Goal: Information Seeking & Learning: Check status

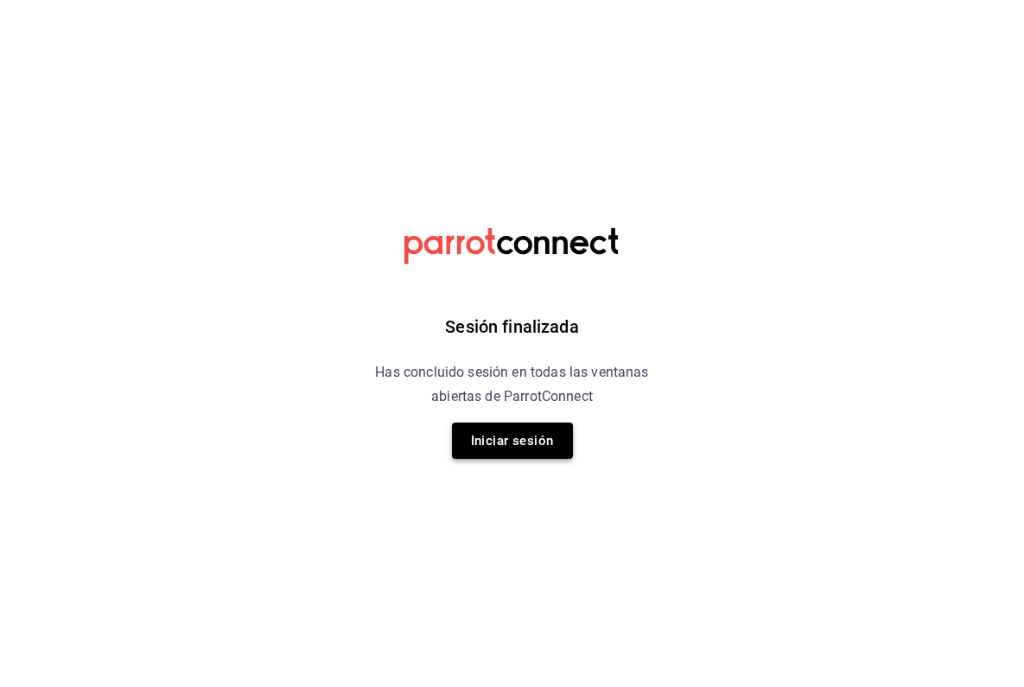
click at [521, 440] on button "Iniciar sesión" at bounding box center [512, 441] width 121 height 36
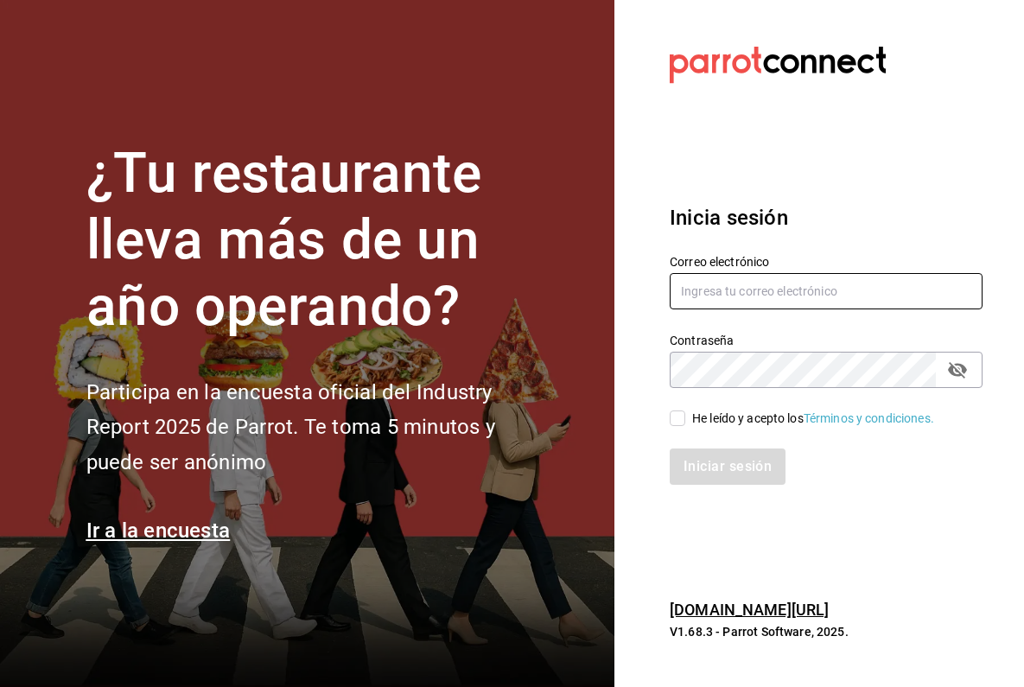
type input "[EMAIL_ADDRESS][DOMAIN_NAME]"
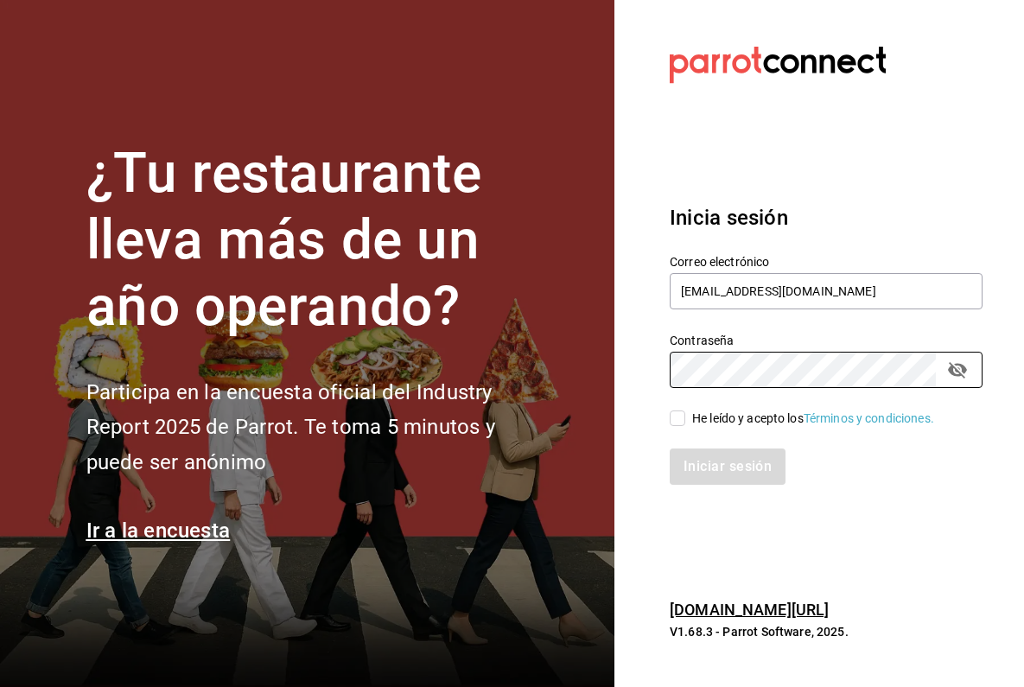
click at [680, 424] on input "He leído y acepto los Términos y condiciones." at bounding box center [678, 419] width 16 height 16
checkbox input "true"
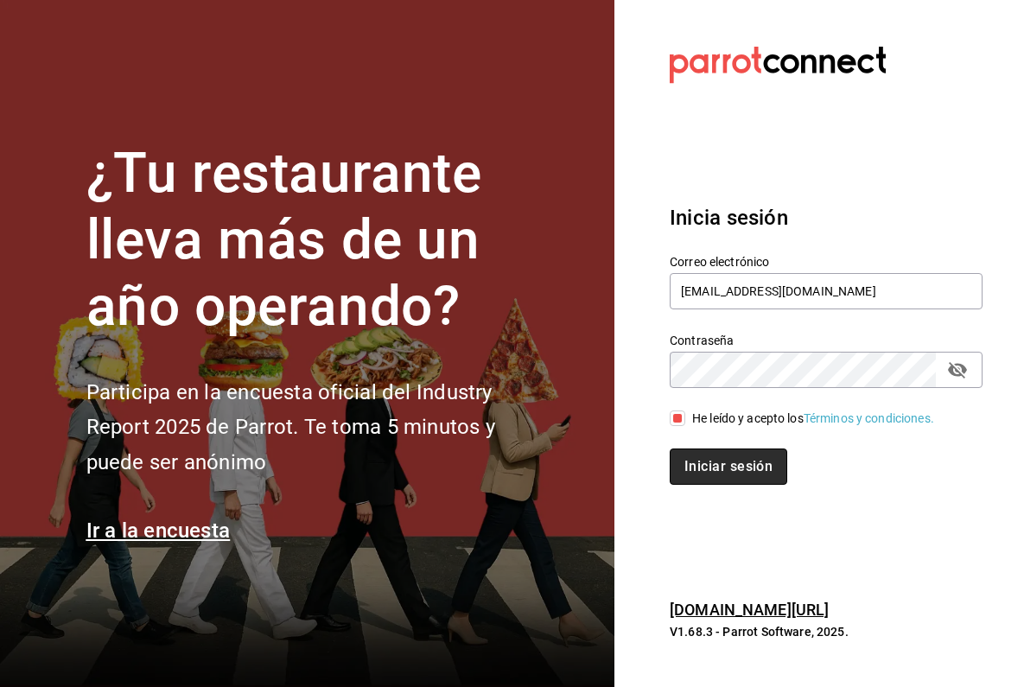
click at [709, 473] on button "Iniciar sesión" at bounding box center [729, 467] width 118 height 36
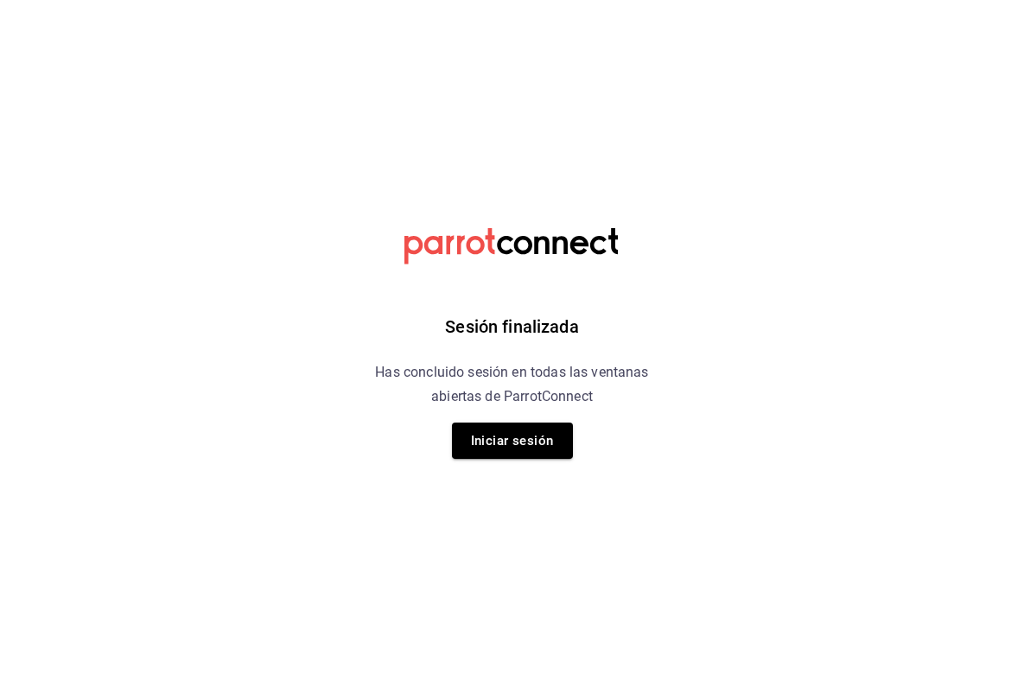
click at [812, 0] on html "Sesión finalizada Has concluido sesión en todas las ventanas abiertas de Parrot…" at bounding box center [512, 0] width 1024 height 0
click at [889, 0] on html "Sesión finalizada Has concluido sesión en todas las ventanas abiertas de Parrot…" at bounding box center [512, 0] width 1024 height 0
click at [527, 441] on button "Iniciar sesión" at bounding box center [512, 441] width 121 height 36
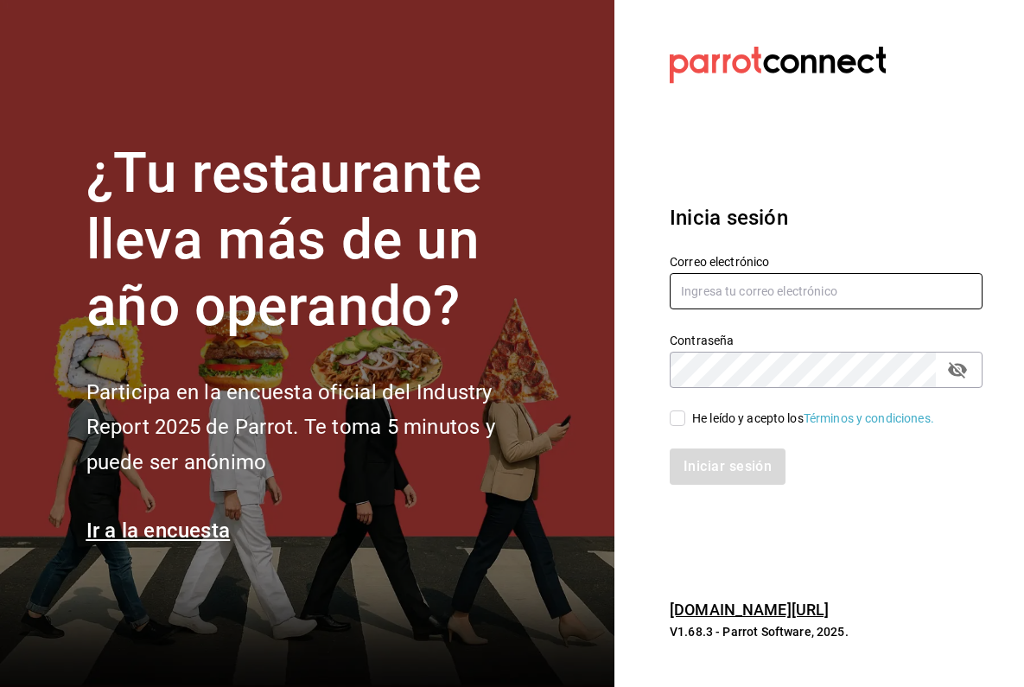
type input "[EMAIL_ADDRESS][DOMAIN_NAME]"
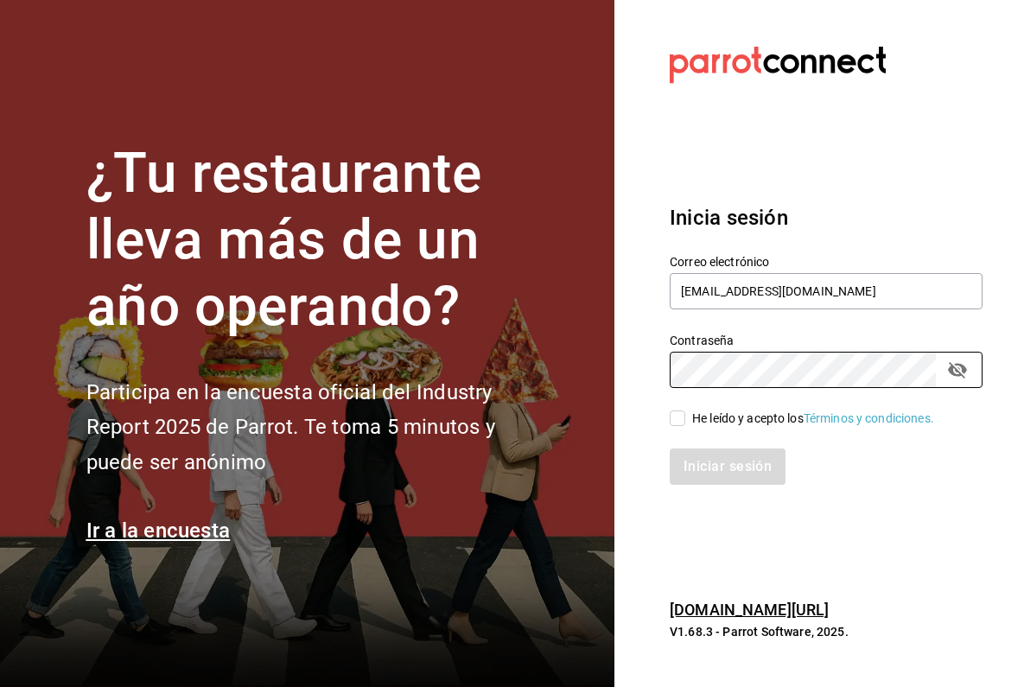
click at [683, 417] on input "He leído y acepto los Términos y condiciones." at bounding box center [678, 419] width 16 height 16
checkbox input "true"
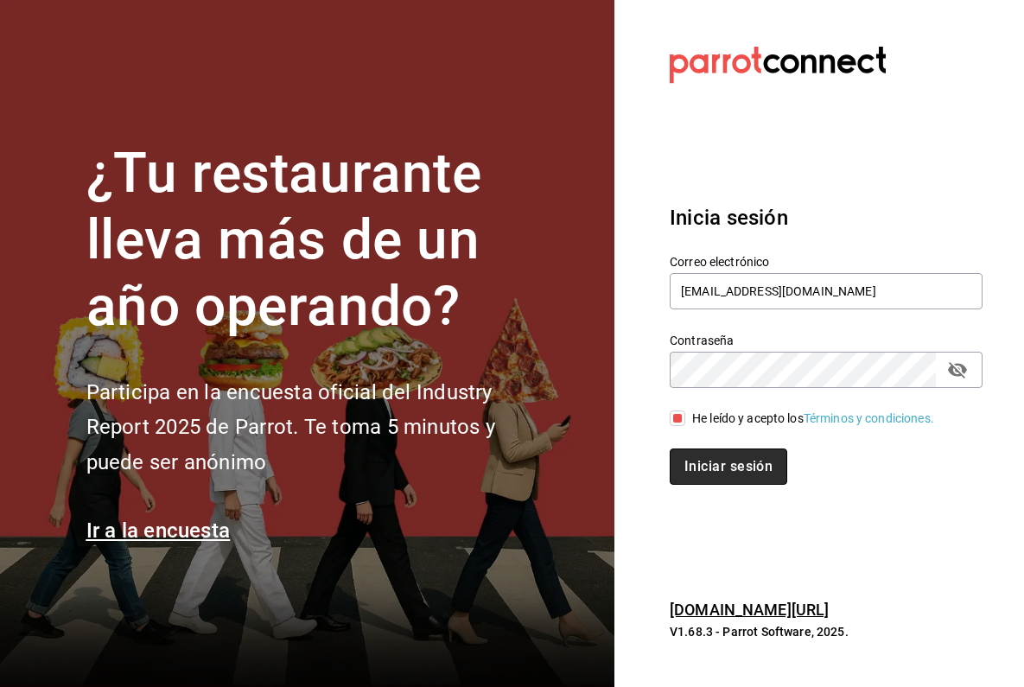
click at [708, 479] on button "Iniciar sesión" at bounding box center [729, 467] width 118 height 36
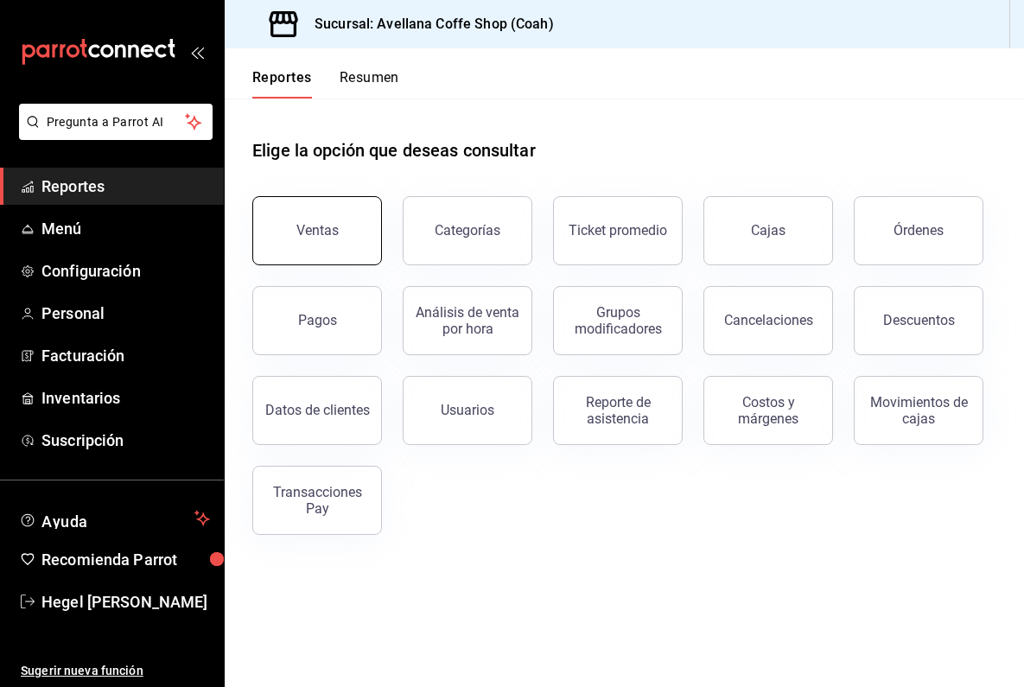
click at [345, 220] on button "Ventas" at bounding box center [317, 230] width 130 height 69
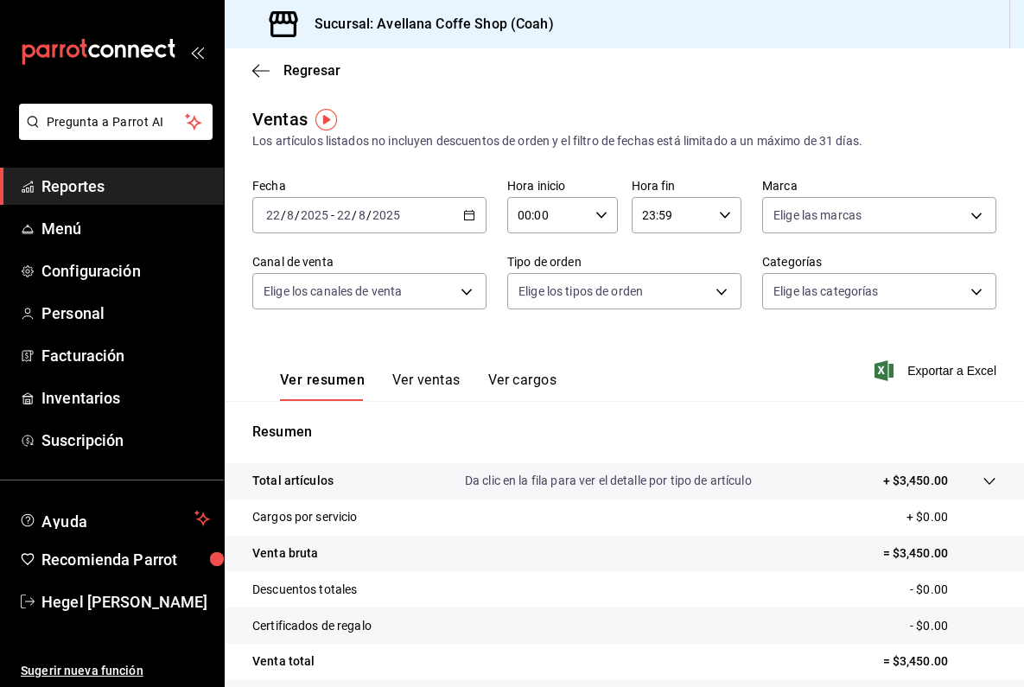
click at [475, 219] on \(Stroke\) "button" at bounding box center [469, 216] width 10 height 10
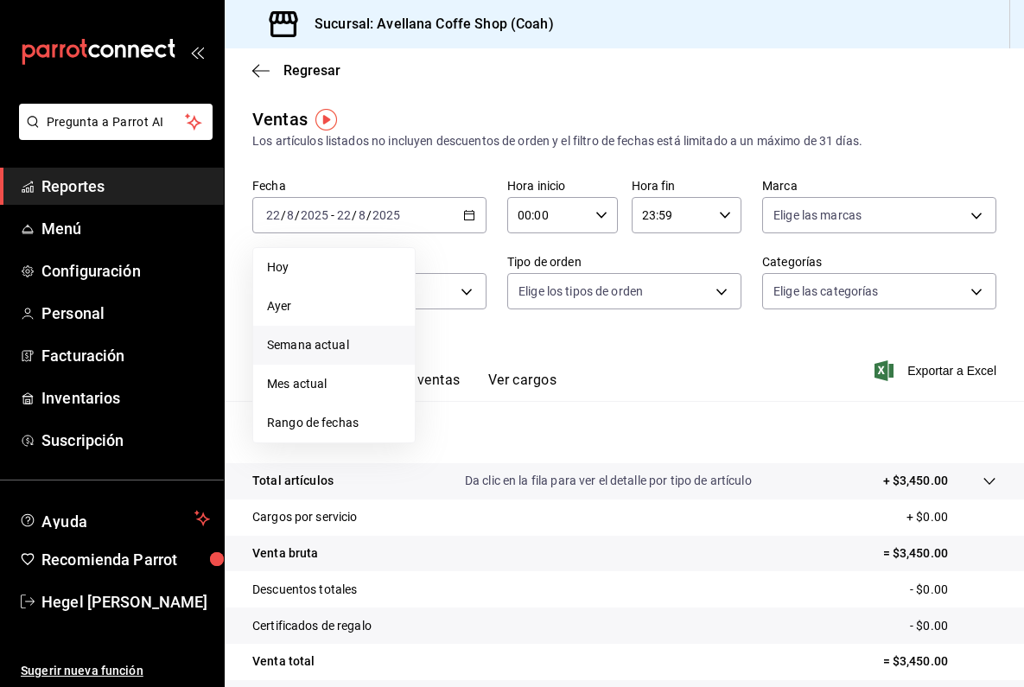
click at [367, 340] on span "Semana actual" at bounding box center [334, 345] width 134 height 18
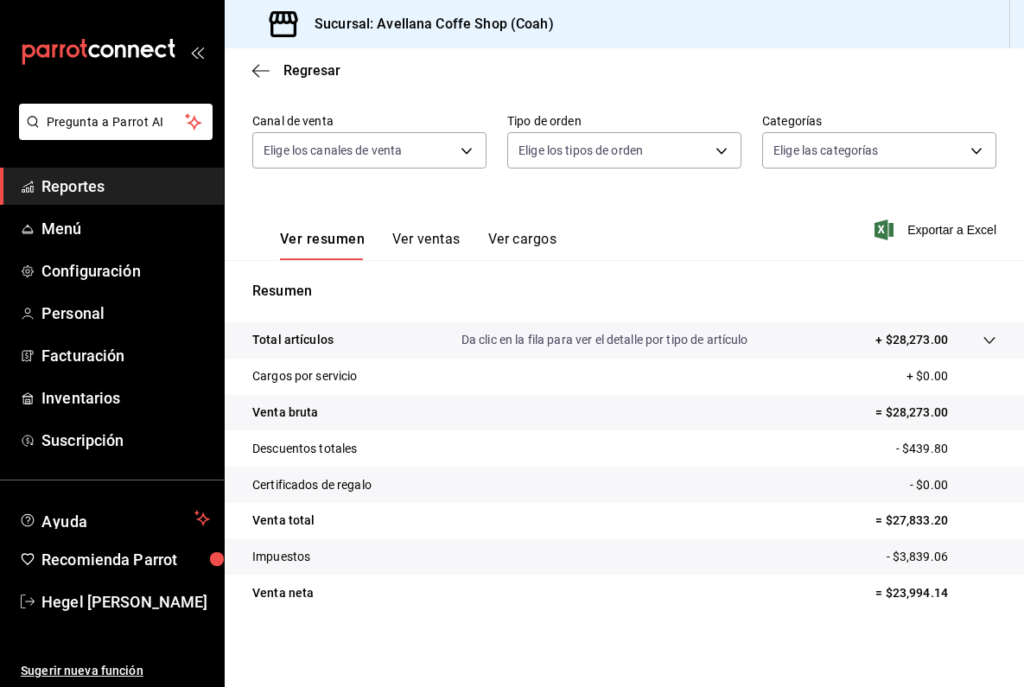
scroll to position [141, 0]
click at [987, 338] on icon at bounding box center [990, 341] width 14 height 14
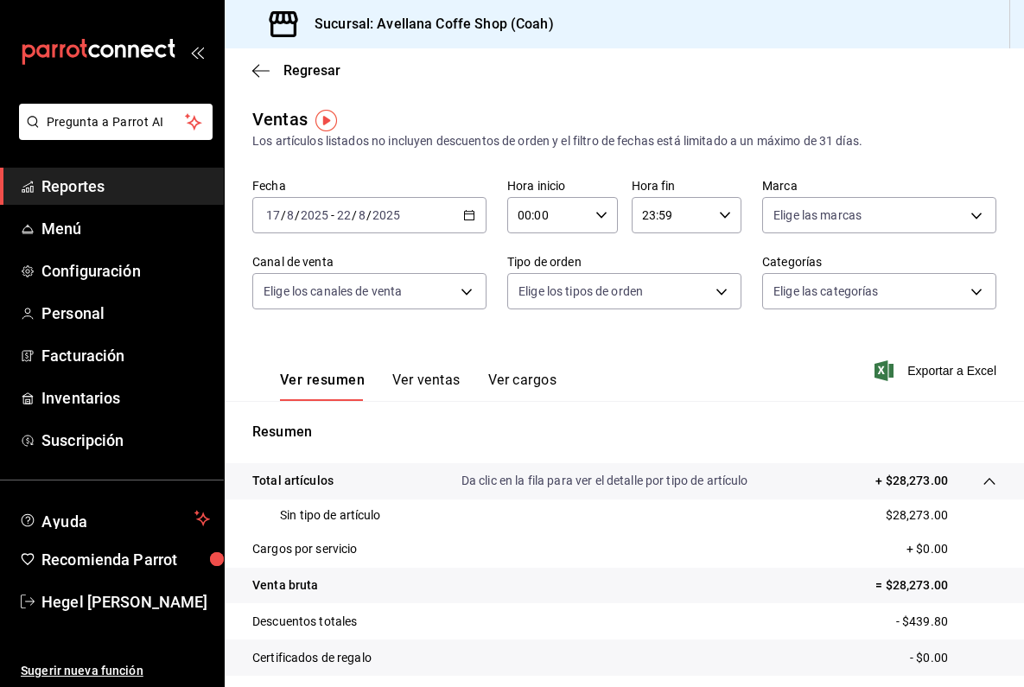
scroll to position [0, 0]
click at [711, 296] on body "Pregunta a Parrot AI Reportes Menú Configuración Personal Facturación Inventari…" at bounding box center [512, 343] width 1024 height 687
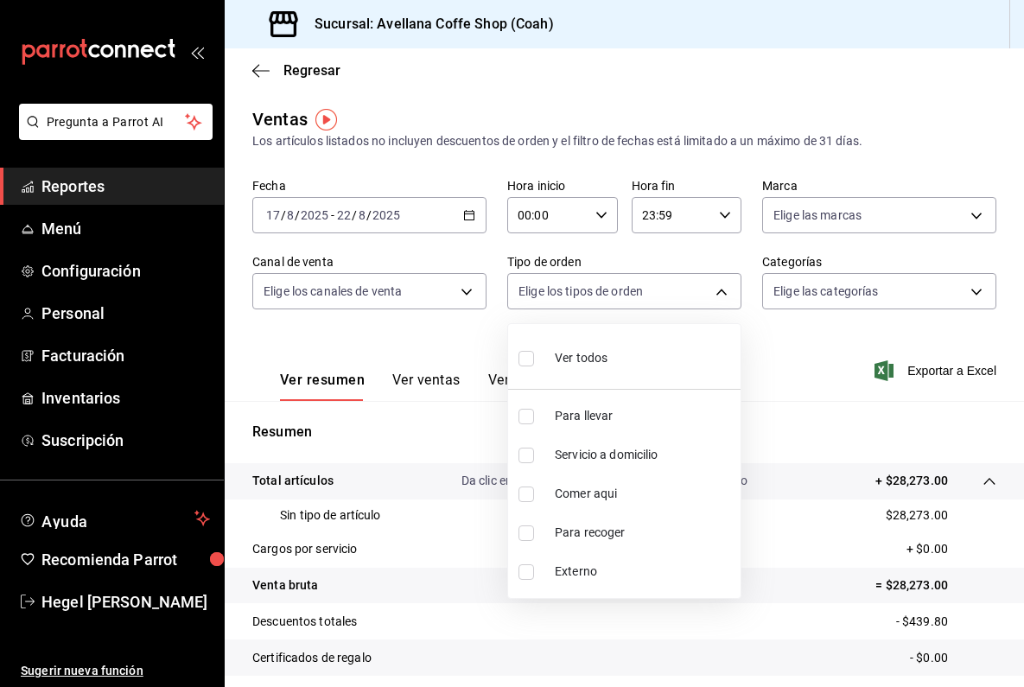
click at [522, 491] on input "checkbox" at bounding box center [527, 495] width 16 height 16
checkbox input "true"
type input "856d7d17-6f95-49e7-96c6-3c5b41c85290"
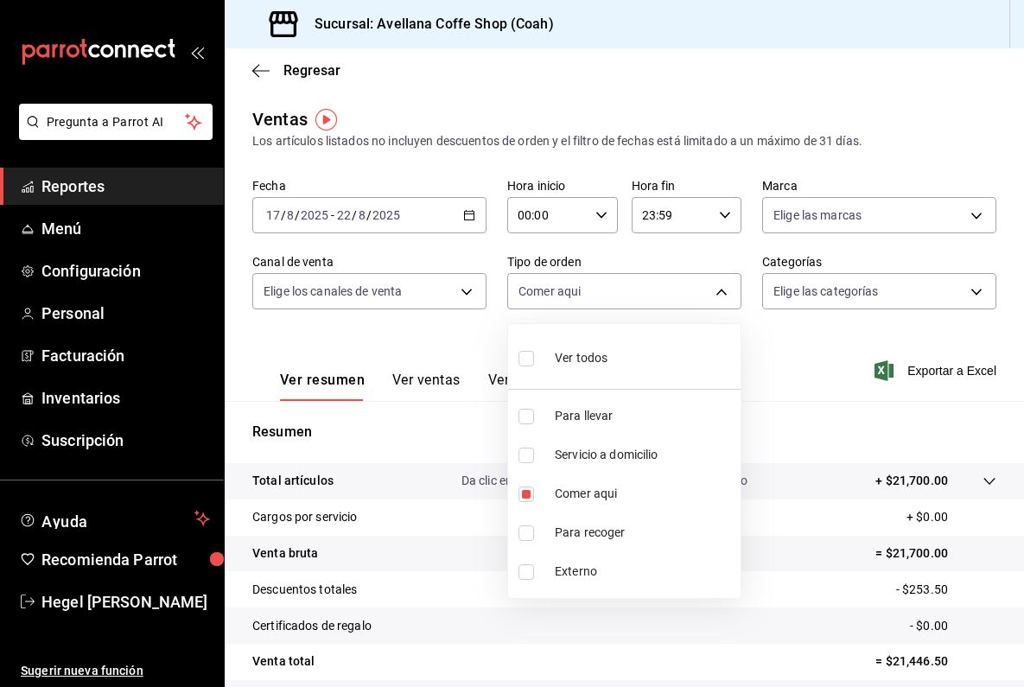
click at [806, 385] on div at bounding box center [512, 343] width 1024 height 687
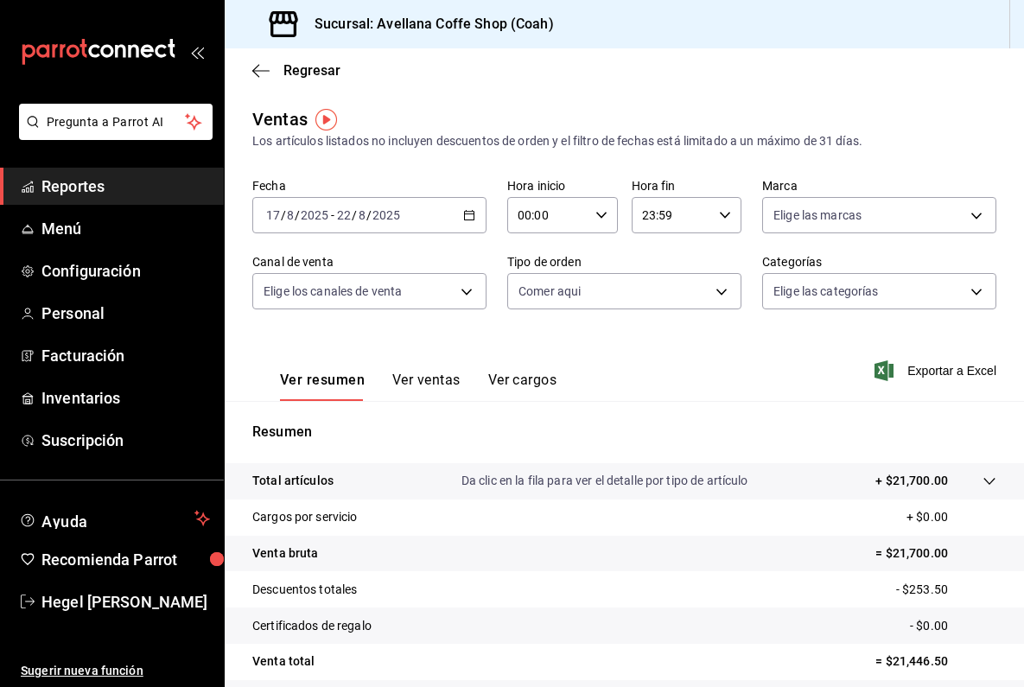
click at [433, 382] on button "Ver ventas" at bounding box center [426, 386] width 68 height 29
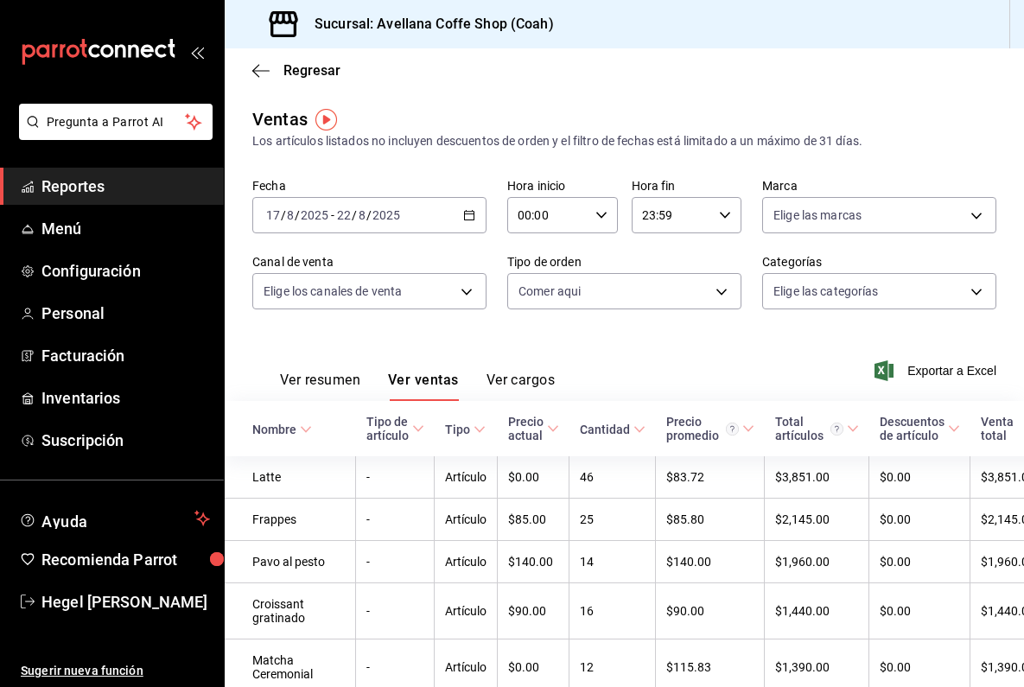
click at [518, 384] on button "Ver cargos" at bounding box center [521, 386] width 69 height 29
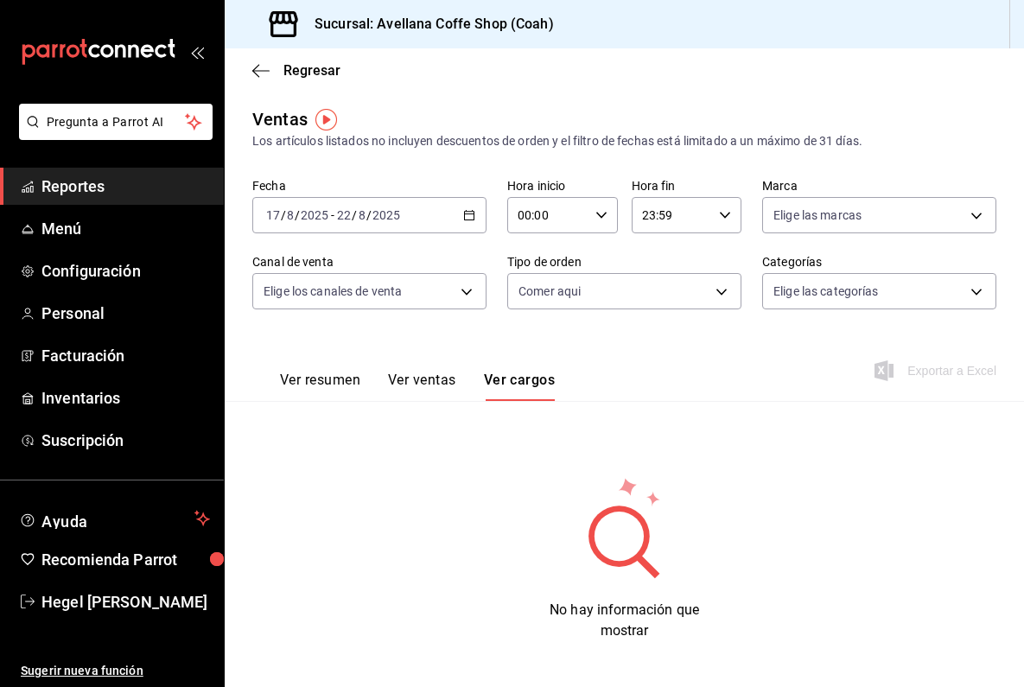
click at [411, 373] on button "Ver ventas" at bounding box center [422, 386] width 68 height 29
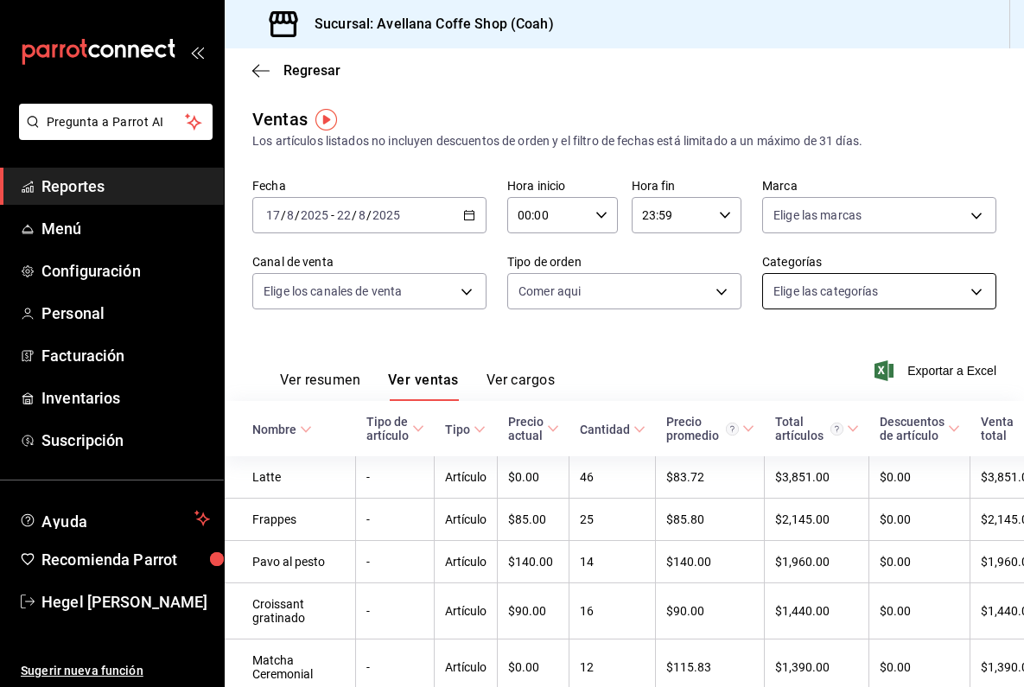
click at [824, 306] on body "Pregunta a Parrot AI Reportes Menú Configuración Personal Facturación Inventari…" at bounding box center [512, 343] width 1024 height 687
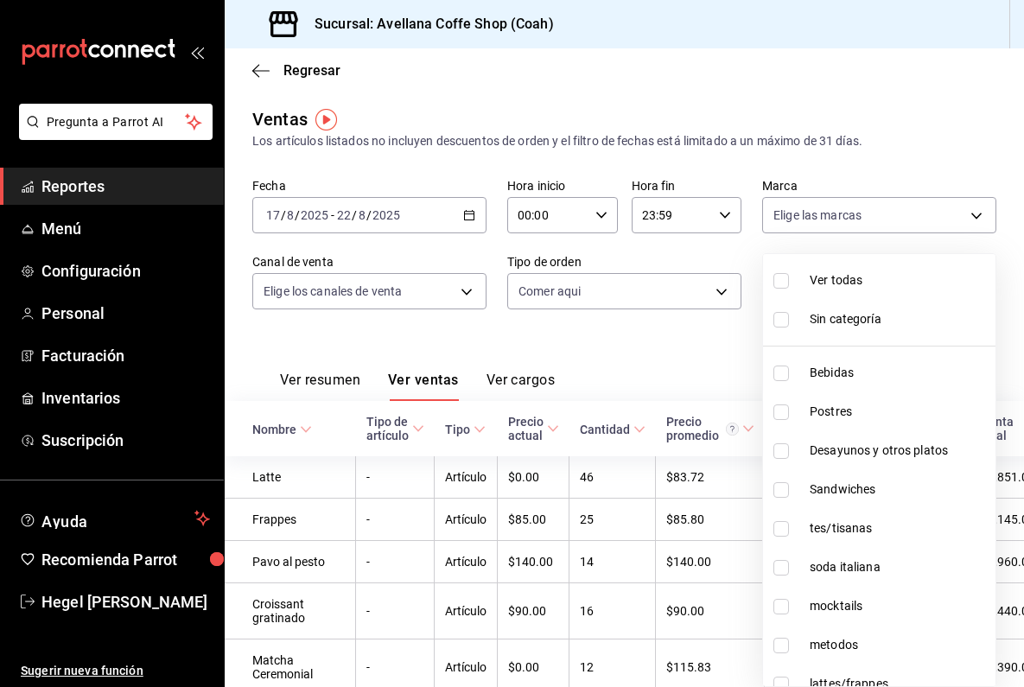
click at [672, 334] on div at bounding box center [512, 343] width 1024 height 687
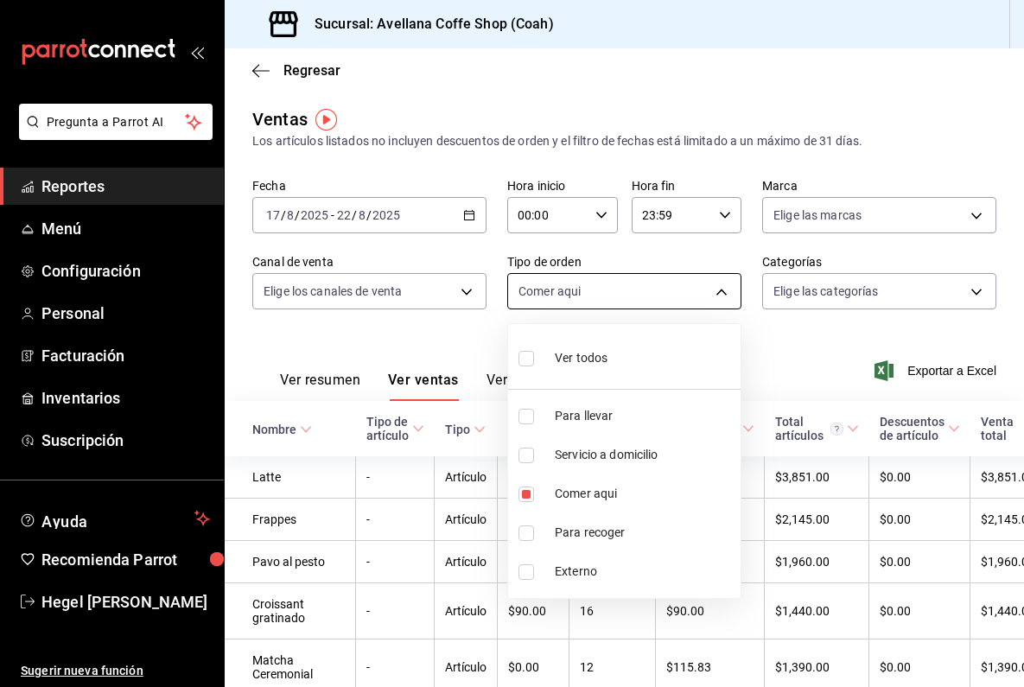
click at [606, 296] on body "Pregunta a Parrot AI Reportes Menú Configuración Personal Facturación Inventari…" at bounding box center [512, 343] width 1024 height 687
click at [779, 349] on div at bounding box center [512, 343] width 1024 height 687
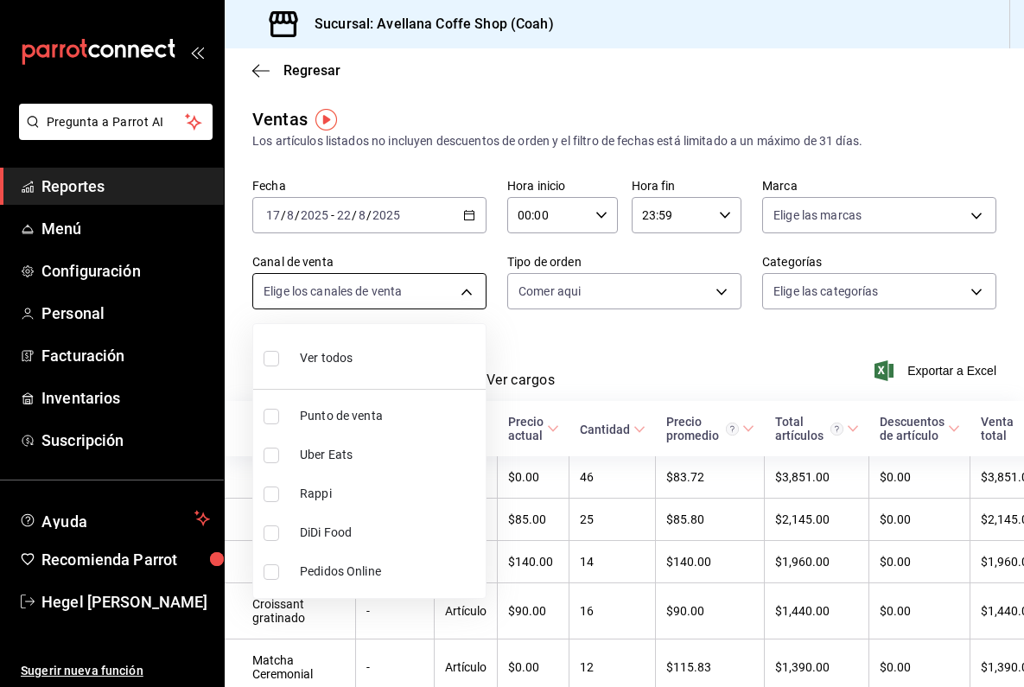
click at [475, 296] on body "Pregunta a Parrot AI Reportes Menú Configuración Personal Facturación Inventari…" at bounding box center [512, 343] width 1024 height 687
click at [629, 339] on div at bounding box center [512, 343] width 1024 height 687
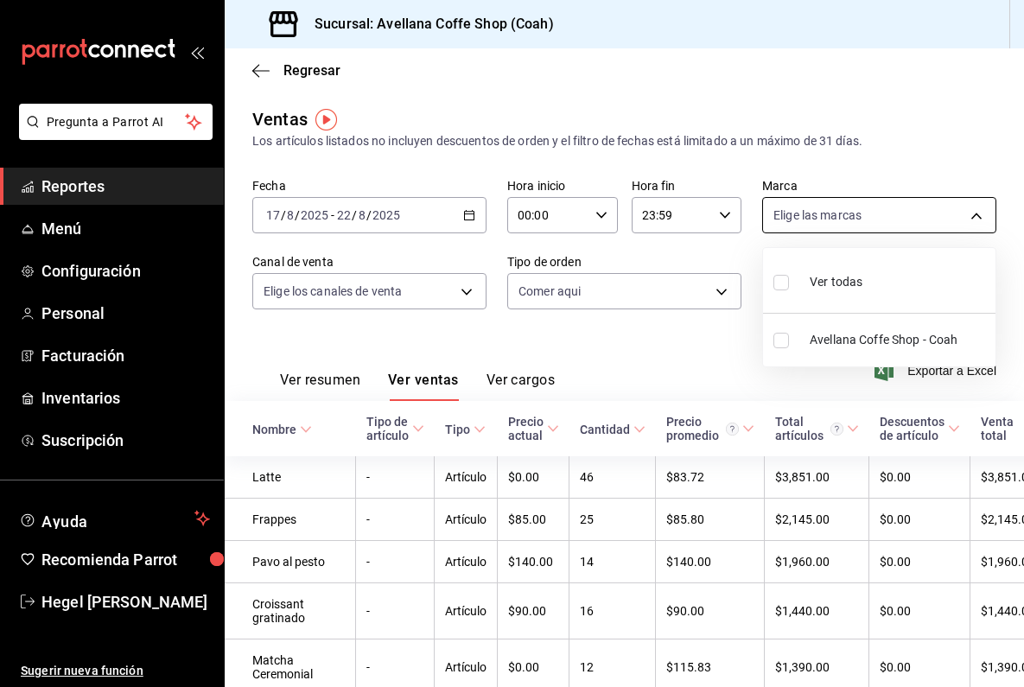
click at [819, 225] on body "Pregunta a Parrot AI Reportes Menú Configuración Personal Facturación Inventari…" at bounding box center [512, 343] width 1024 height 687
click at [784, 336] on input "checkbox" at bounding box center [782, 341] width 16 height 16
checkbox input "true"
type input "e8737dc7-768a-46ab-9b25-337b51bb9342"
checkbox input "true"
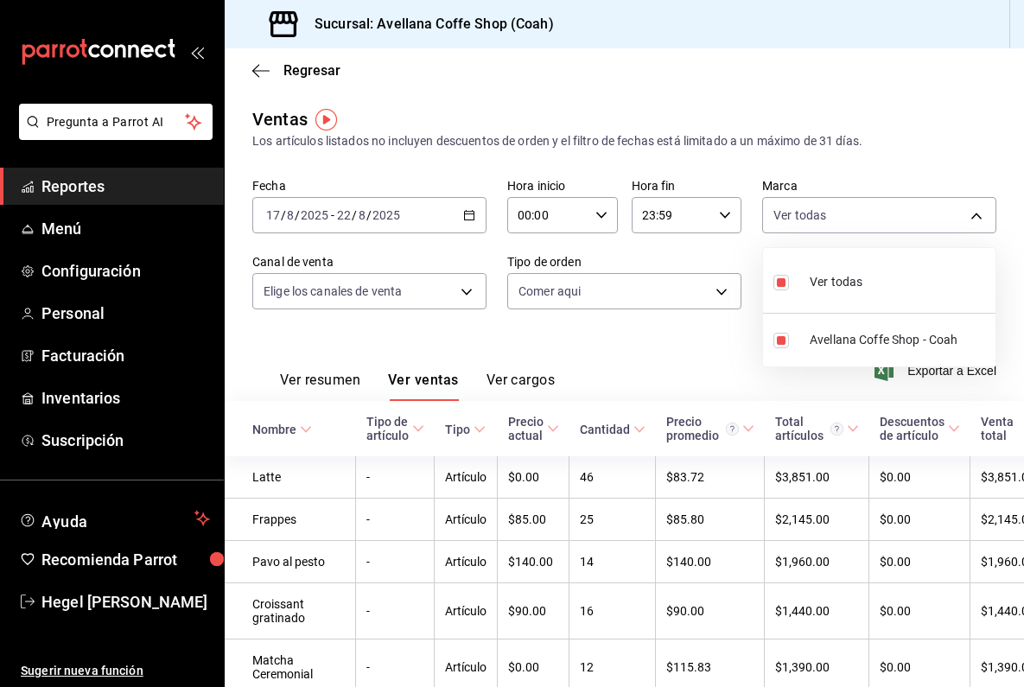
click at [678, 343] on div at bounding box center [512, 343] width 1024 height 687
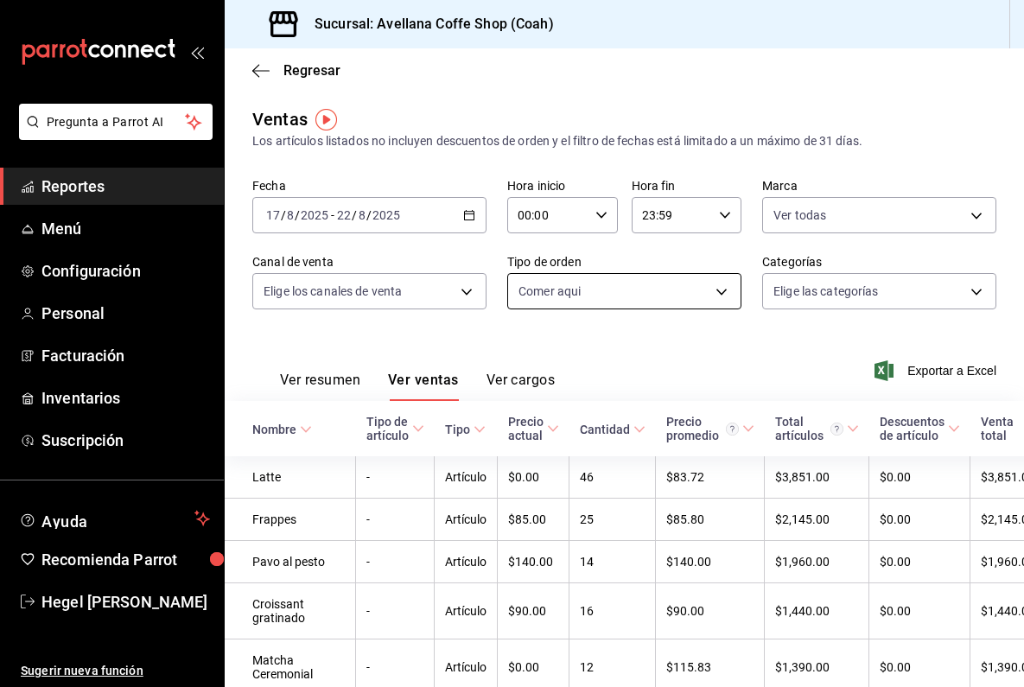
click at [724, 289] on body "Pregunta a Parrot AI Reportes Menú Configuración Personal Facturación Inventari…" at bounding box center [512, 343] width 1024 height 687
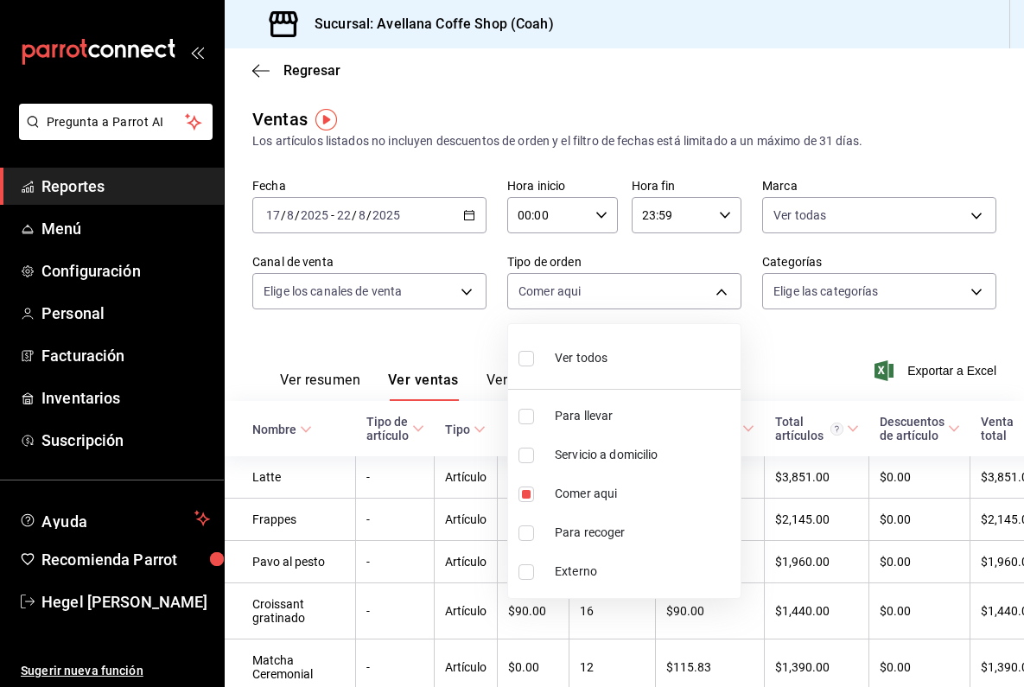
click at [657, 355] on li "Ver todos" at bounding box center [624, 356] width 233 height 51
type input "393faff1-aba5-411d-8e25-a66a6804082e,5bad8a21-0f74-4384-a29c-dc8b0a346091,856d7…"
checkbox input "true"
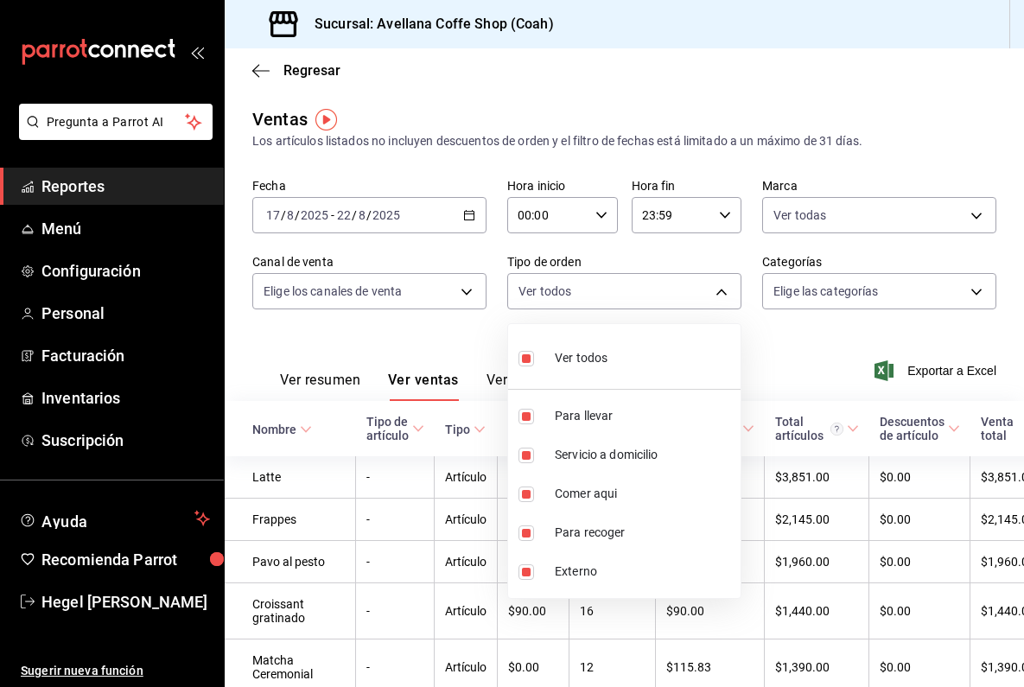
checkbox input "true"
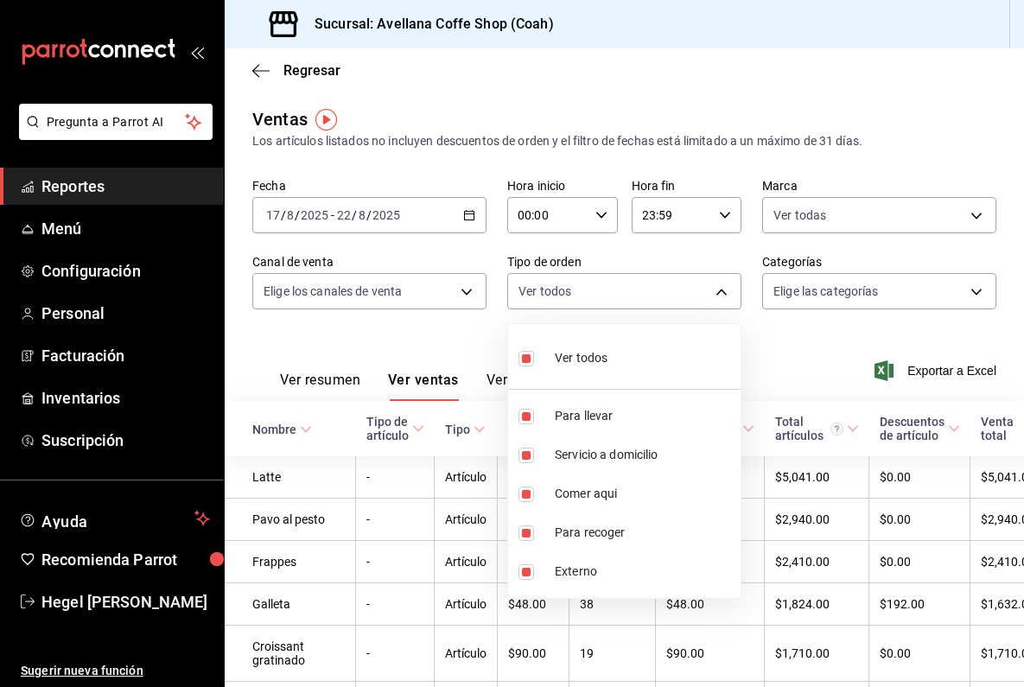
click at [769, 338] on div at bounding box center [512, 343] width 1024 height 687
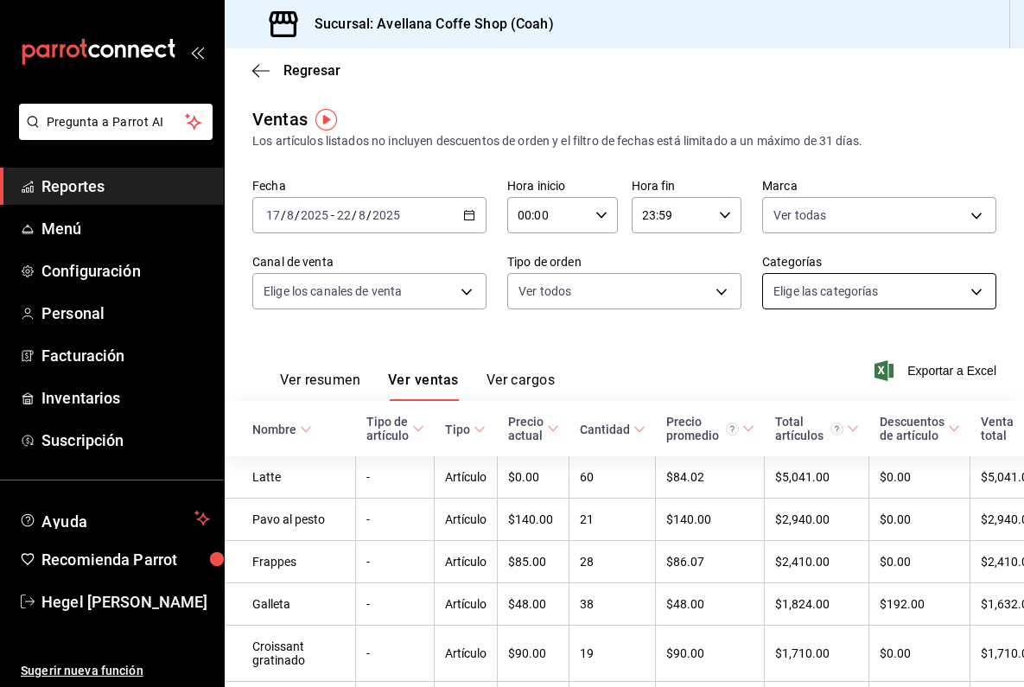
click at [844, 285] on body "Pregunta a Parrot AI Reportes Menú Configuración Personal Facturación Inventari…" at bounding box center [512, 343] width 1024 height 687
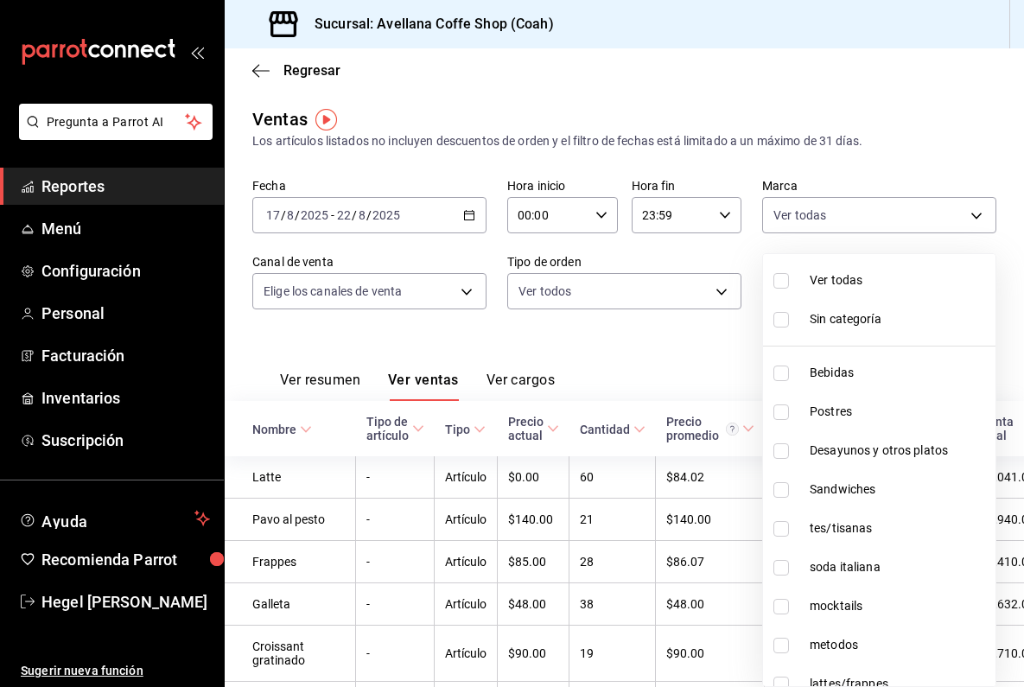
click at [649, 346] on div at bounding box center [512, 343] width 1024 height 687
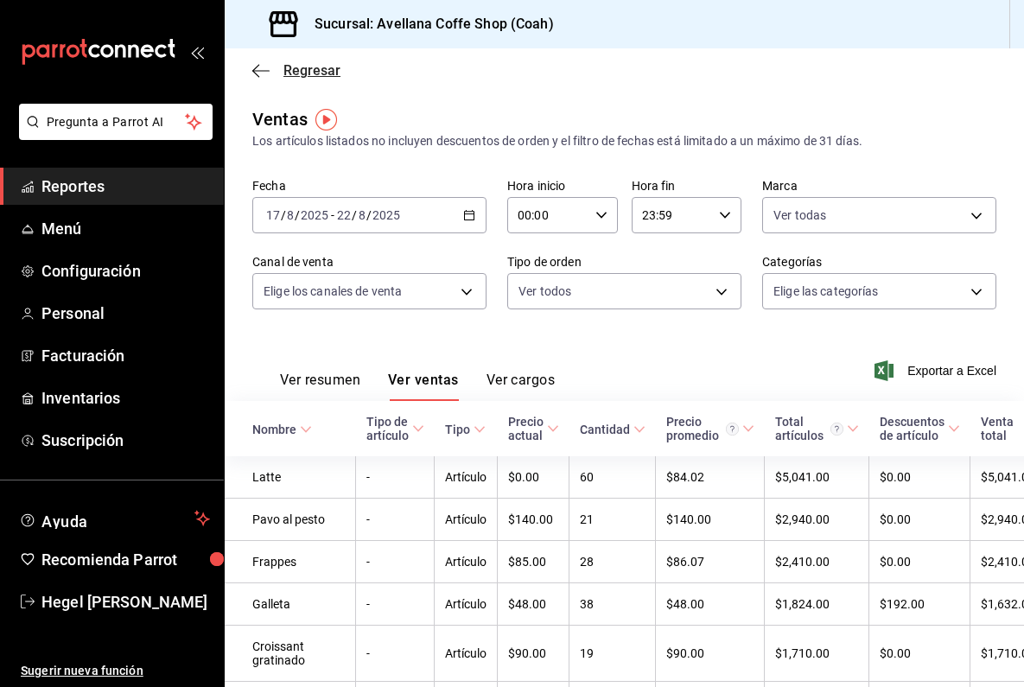
click at [255, 65] on icon "button" at bounding box center [260, 71] width 17 height 16
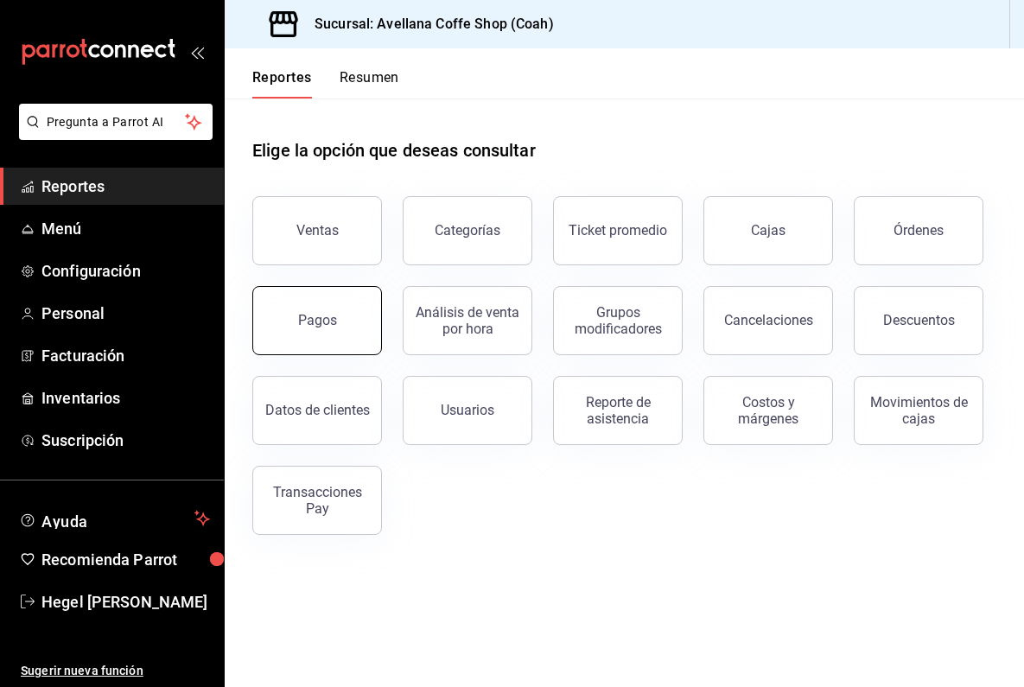
click at [341, 303] on button "Pagos" at bounding box center [317, 320] width 130 height 69
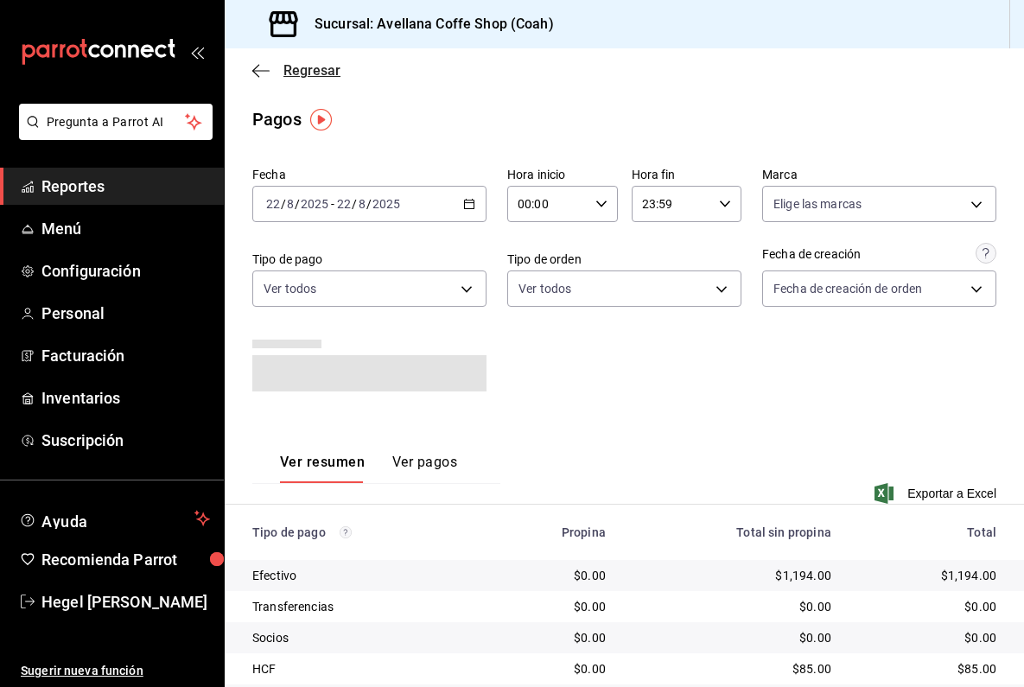
click at [265, 73] on icon "button" at bounding box center [260, 71] width 17 height 16
